Goal: Transaction & Acquisition: Purchase product/service

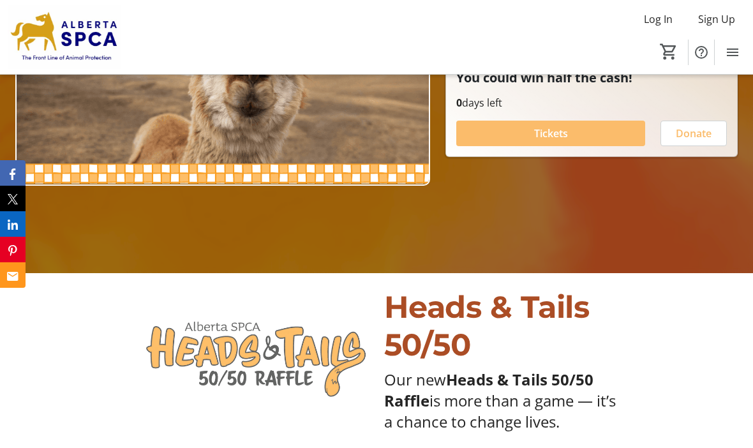
scroll to position [239, 0]
click at [566, 142] on span "Tickets" at bounding box center [551, 133] width 34 height 15
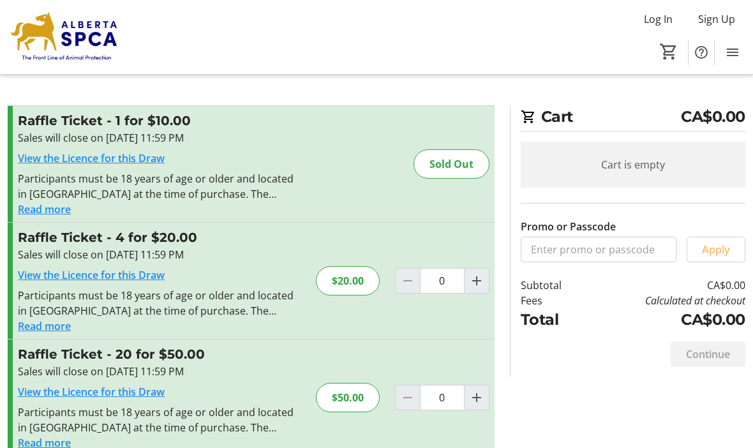
click at [474, 283] on mat-icon "Increment by one" at bounding box center [476, 280] width 15 height 15
type input "1"
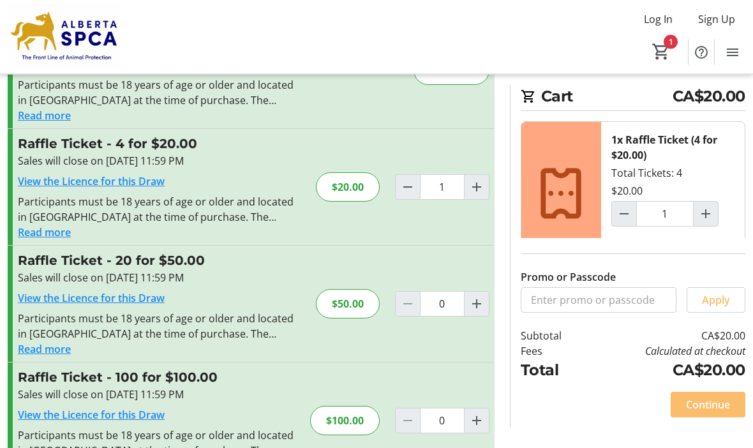
scroll to position [96, 0]
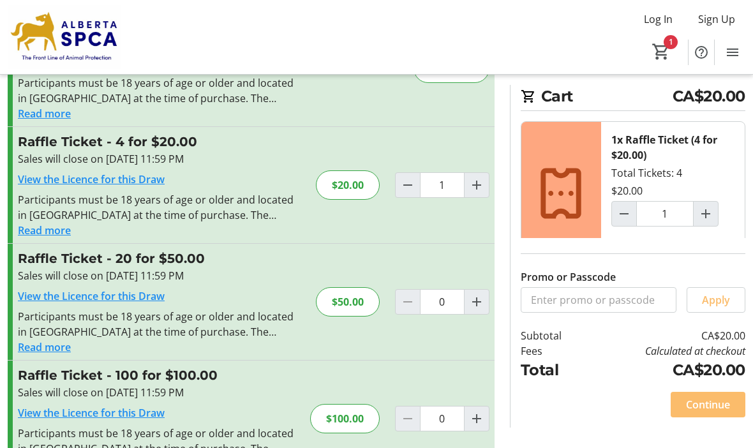
click at [710, 412] on span "Continue" at bounding box center [708, 404] width 44 height 15
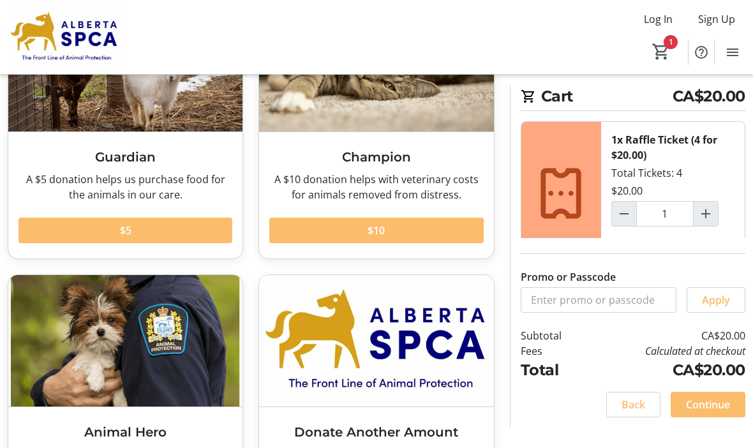
scroll to position [207, 0]
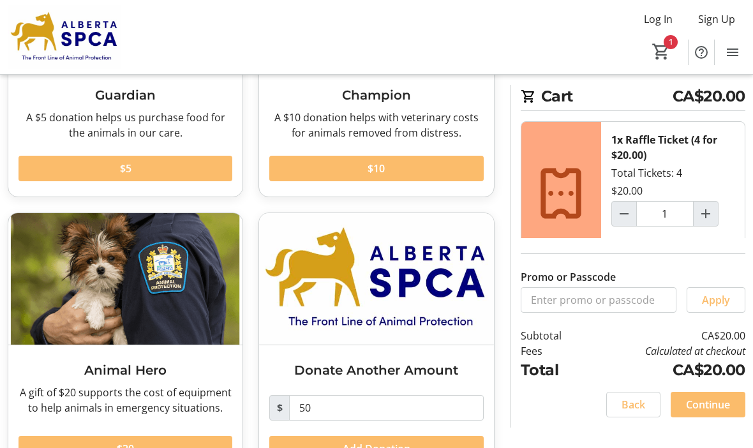
click at [736, 420] on span at bounding box center [708, 404] width 75 height 31
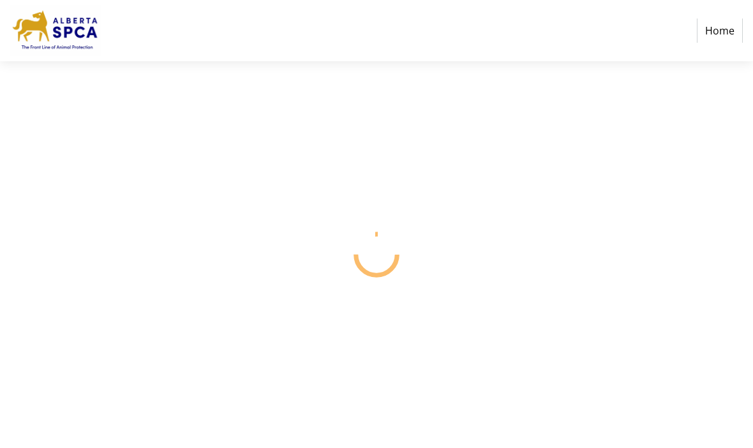
select select "CA"
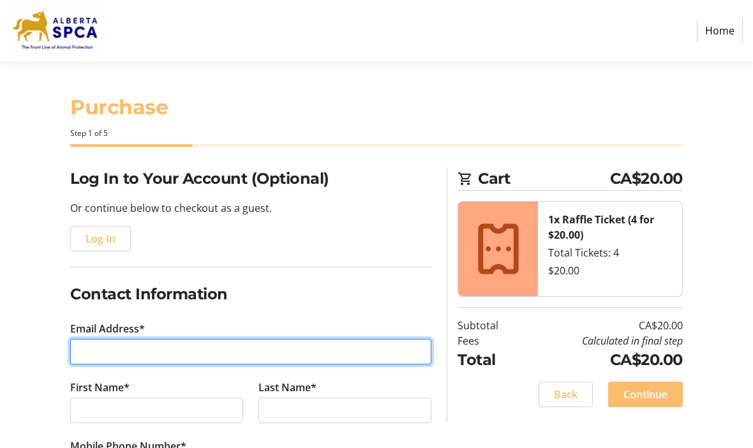
click at [140, 350] on input "Email Address*" at bounding box center [250, 352] width 361 height 26
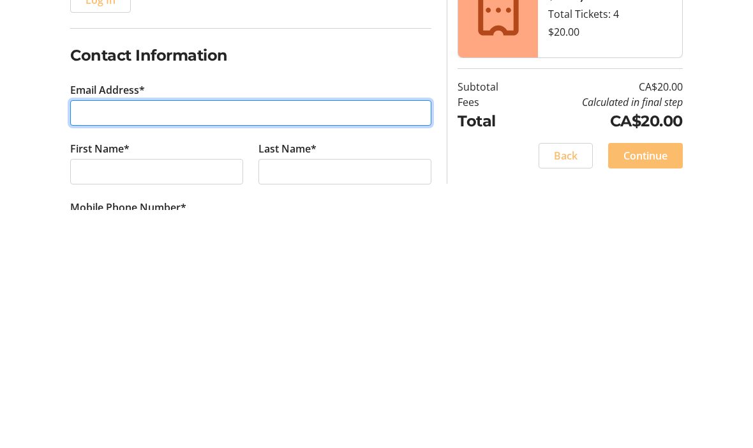
type input "[EMAIL_ADDRESS][PERSON_NAME][DOMAIN_NAME]"
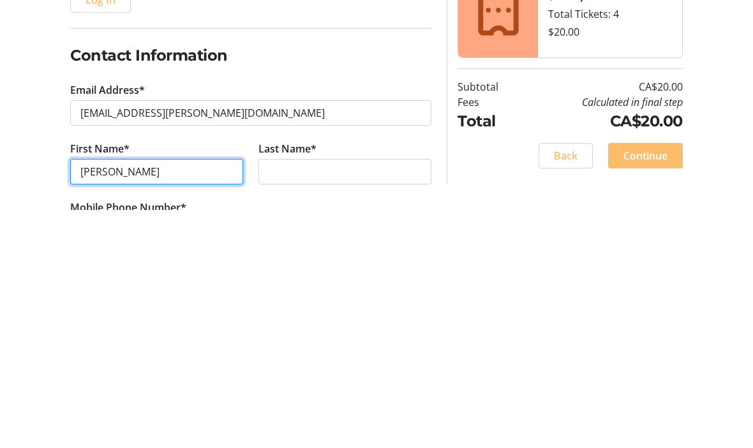
type input "[PERSON_NAME]"
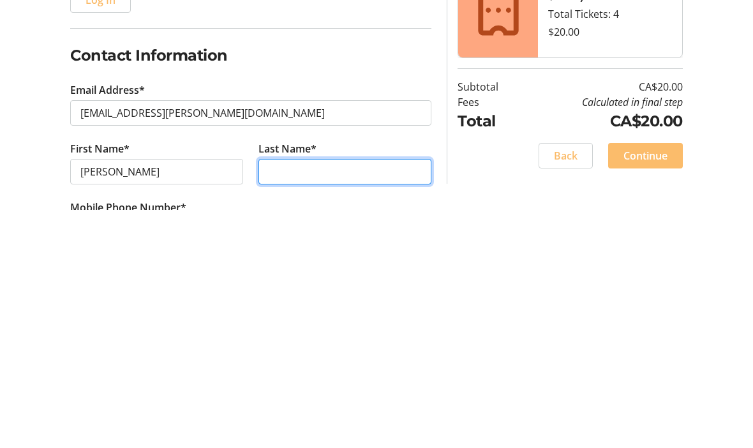
click at [311, 398] on input "Last Name*" at bounding box center [344, 411] width 173 height 26
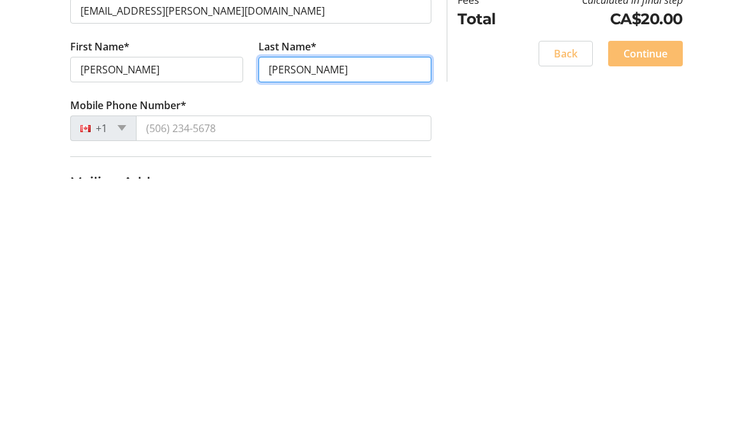
scroll to position [72, 0]
type input "[PERSON_NAME]"
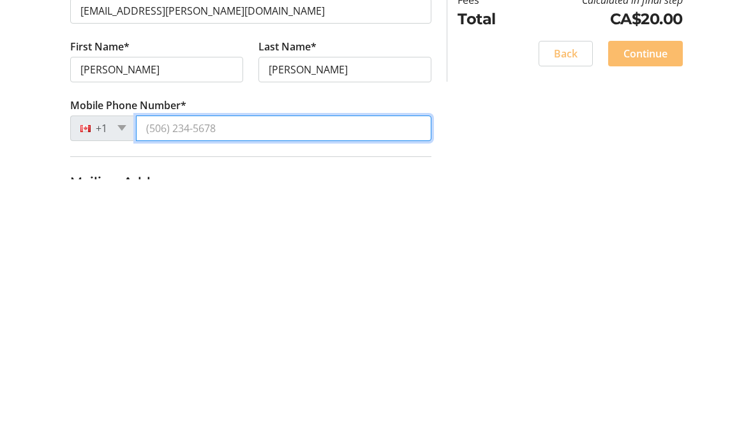
click at [209, 384] on input "Mobile Phone Number*" at bounding box center [283, 397] width 295 height 26
type input "[PHONE_NUMBER]"
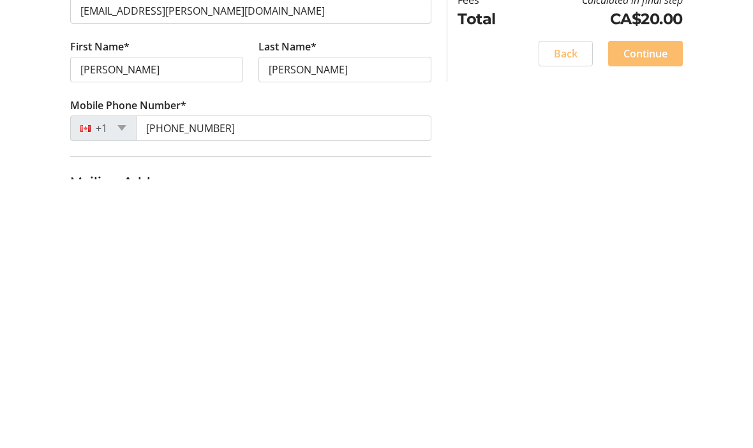
scroll to position [341, 0]
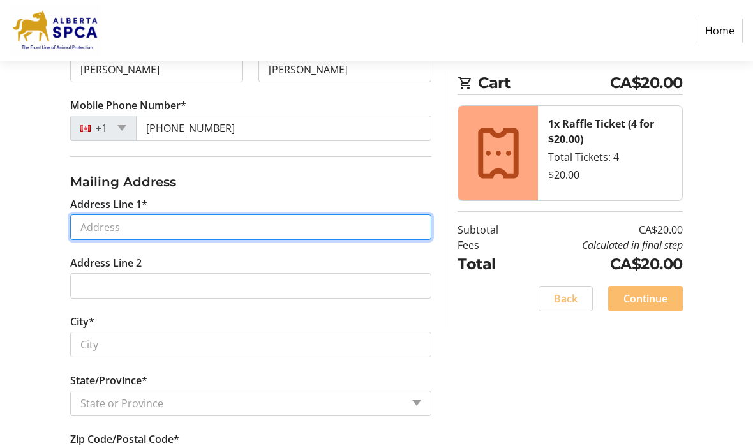
click at [220, 220] on input "Address Line 1*" at bounding box center [250, 227] width 361 height 26
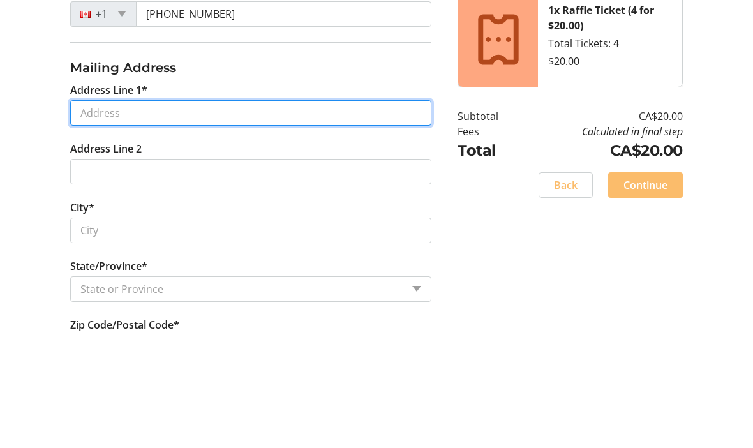
type input "[STREET_ADDRESS]"
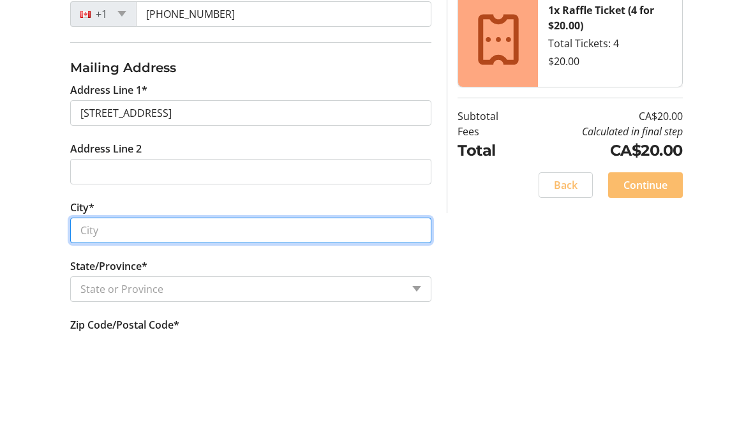
type input "[GEOGRAPHIC_DATA]"
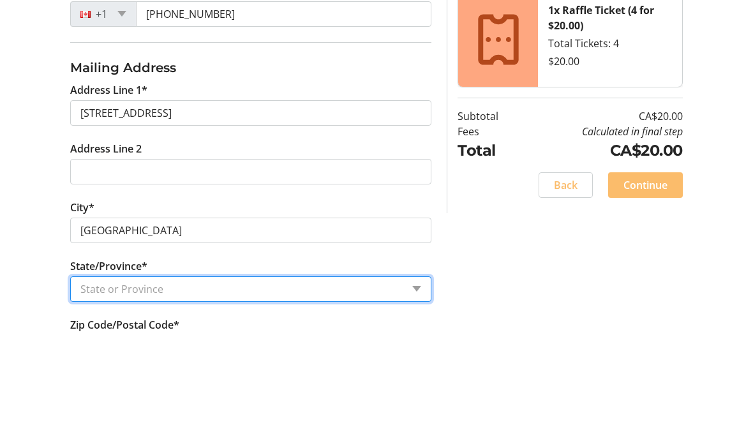
select select "AB"
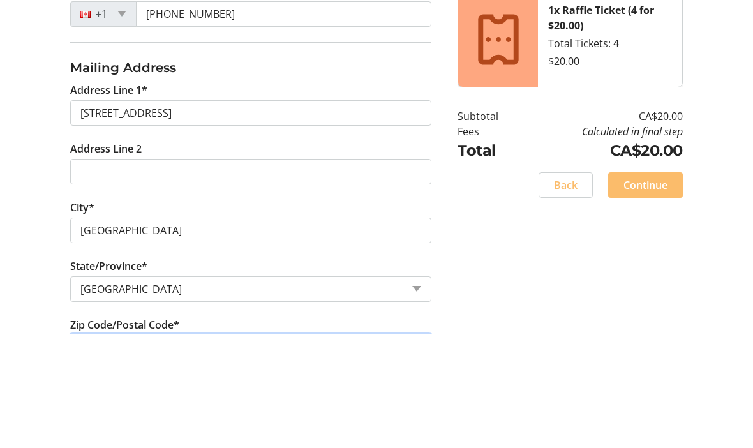
type input "T3G 0B7"
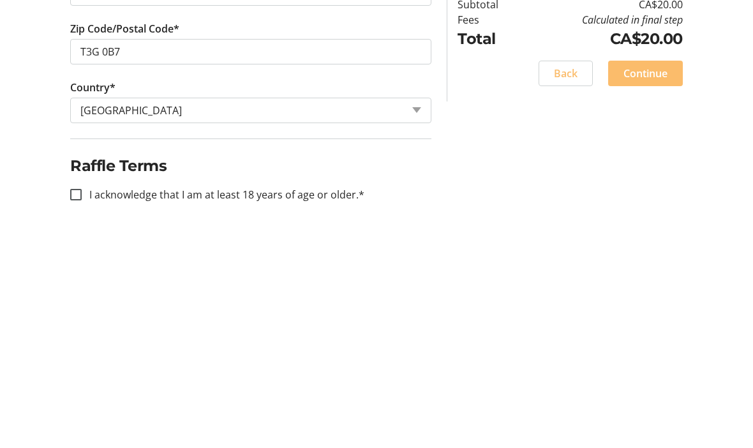
scroll to position [534, 0]
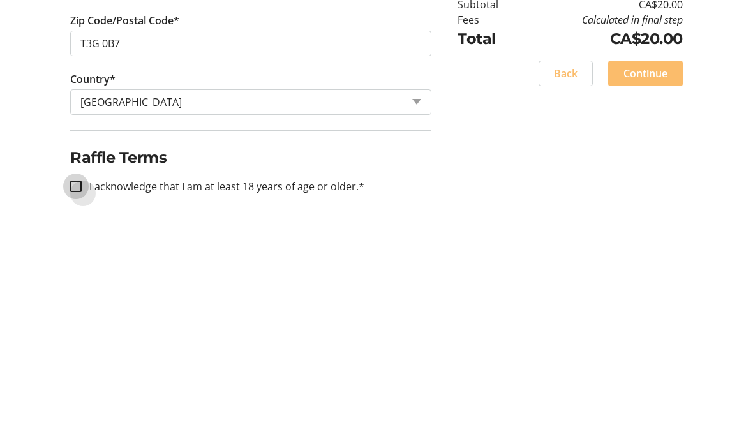
click at [71, 406] on input "I acknowledge that I am at least 18 years of age or older.*" at bounding box center [75, 411] width 11 height 11
checkbox input "true"
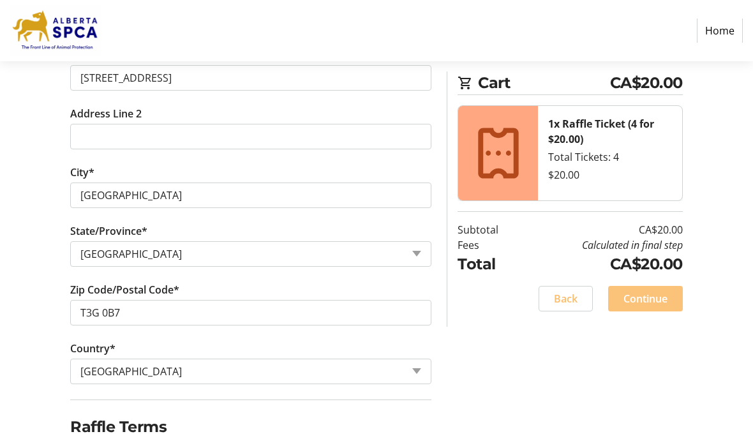
click at [643, 300] on span "Continue" at bounding box center [645, 298] width 44 height 15
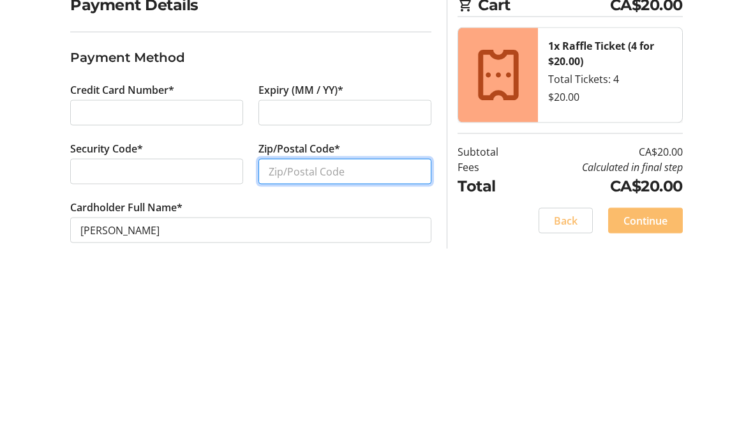
click at [341, 332] on input "Zip/Postal Code*" at bounding box center [344, 345] width 173 height 26
type input "T3G 0B7"
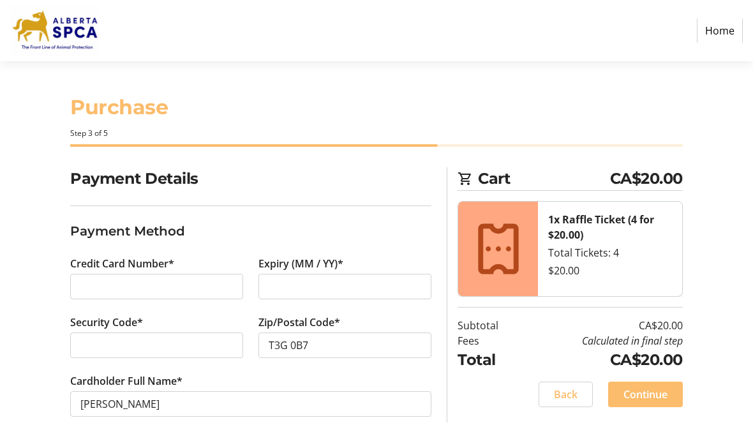
click at [659, 387] on span "Continue" at bounding box center [645, 394] width 44 height 15
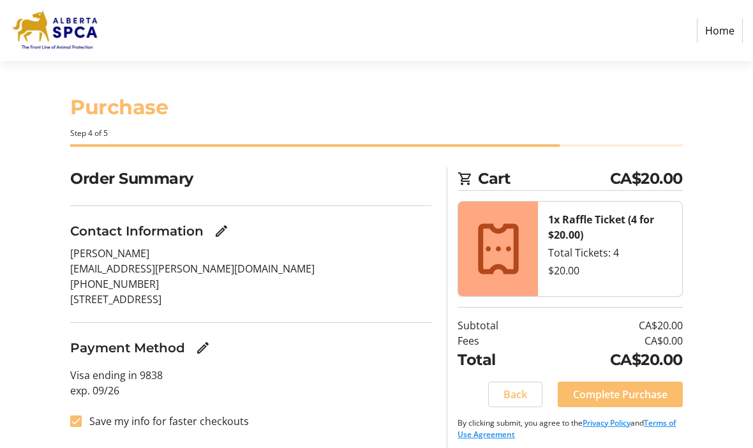
click at [630, 383] on span at bounding box center [620, 394] width 125 height 31
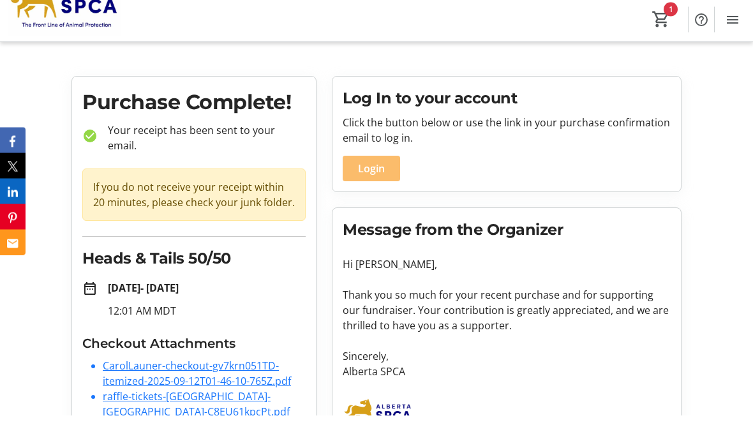
scroll to position [7, 0]
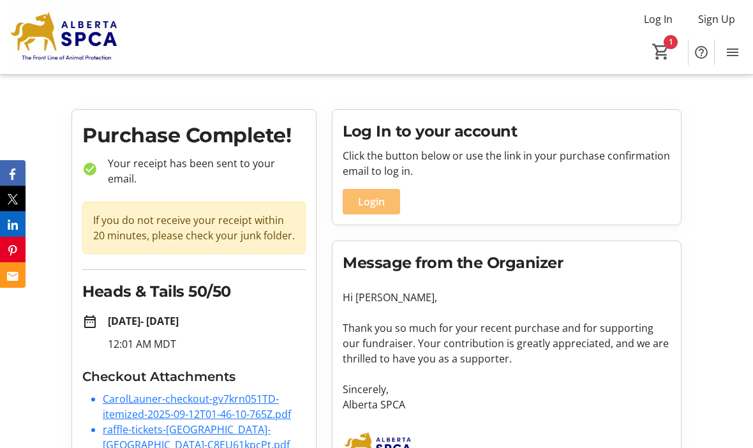
click at [663, 50] on mat-icon "1" at bounding box center [660, 51] width 19 height 19
click at [664, 43] on mat-icon "1" at bounding box center [660, 51] width 19 height 19
click at [662, 47] on mat-icon "1" at bounding box center [660, 51] width 19 height 19
